Goal: Task Accomplishment & Management: Use online tool/utility

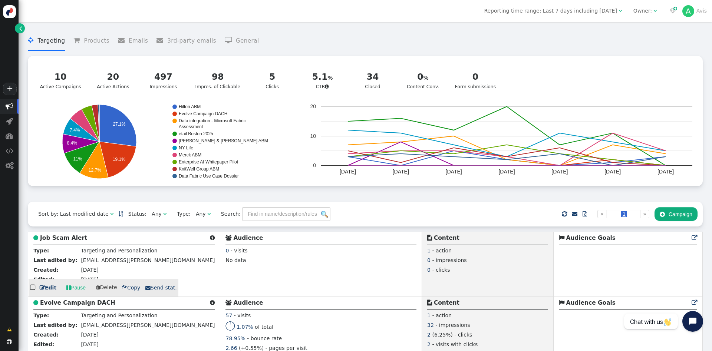
click at [52, 290] on link " Edit" at bounding box center [48, 288] width 17 height 8
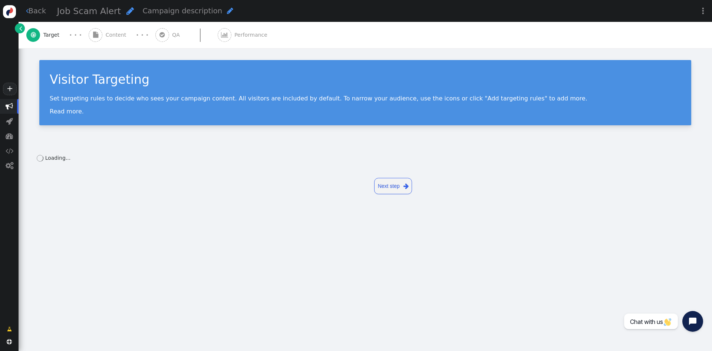
click at [96, 35] on span "" at bounding box center [95, 35] width 5 height 6
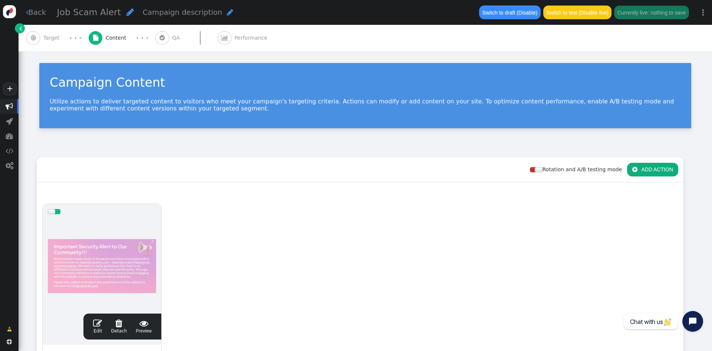
click at [98, 328] on link " Edit" at bounding box center [97, 327] width 9 height 16
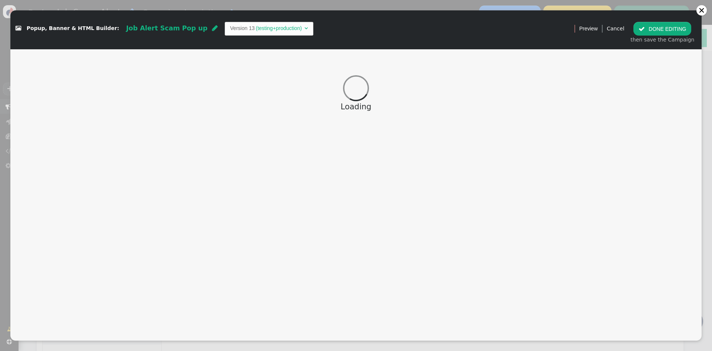
click at [262, 224] on div "Create and display content using predefined templates or custom HTML. Easily sh…" at bounding box center [355, 194] width 691 height 291
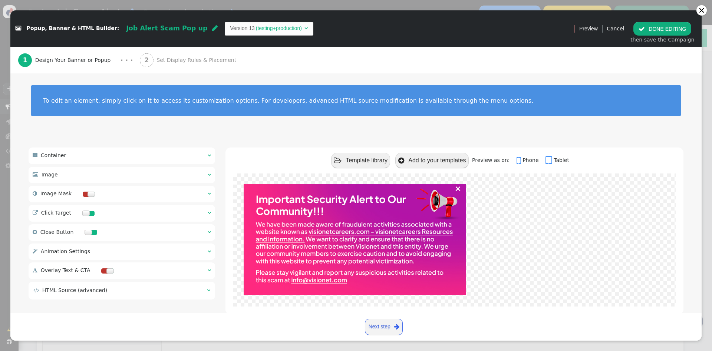
click at [144, 59] on b "2" at bounding box center [146, 59] width 4 height 7
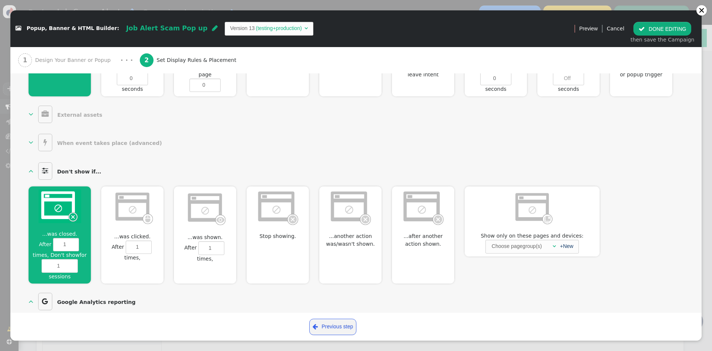
scroll to position [380, 0]
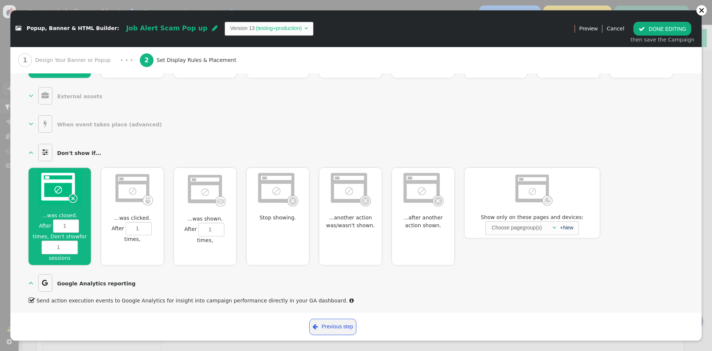
click at [209, 203] on img at bounding box center [205, 189] width 43 height 37
type input "1"
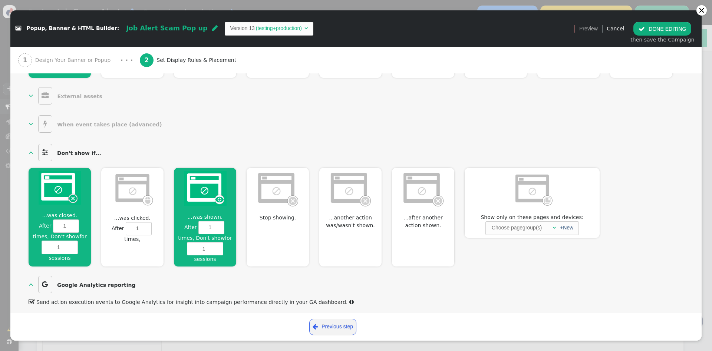
click at [53, 184] on img at bounding box center [60, 188] width 43 height 34
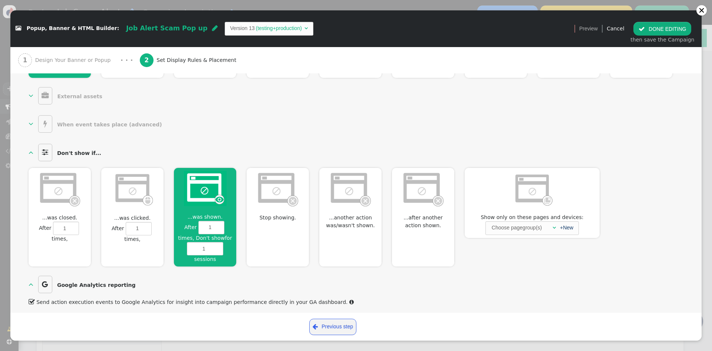
click at [677, 25] on button " DONE EDITING" at bounding box center [662, 28] width 58 height 13
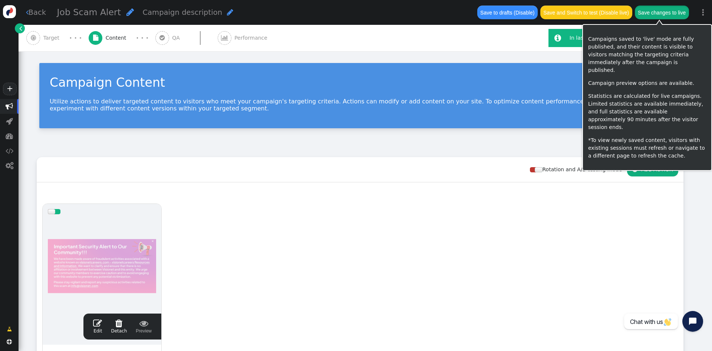
click at [666, 12] on button "Save changes to live" at bounding box center [662, 12] width 54 height 13
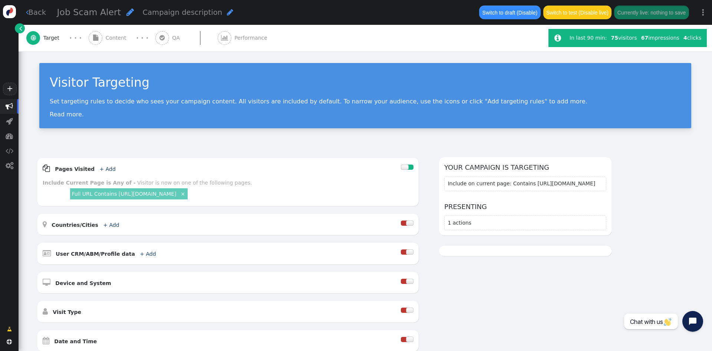
click at [37, 15] on link " Back" at bounding box center [36, 12] width 20 height 11
